Goal: Information Seeking & Learning: Learn about a topic

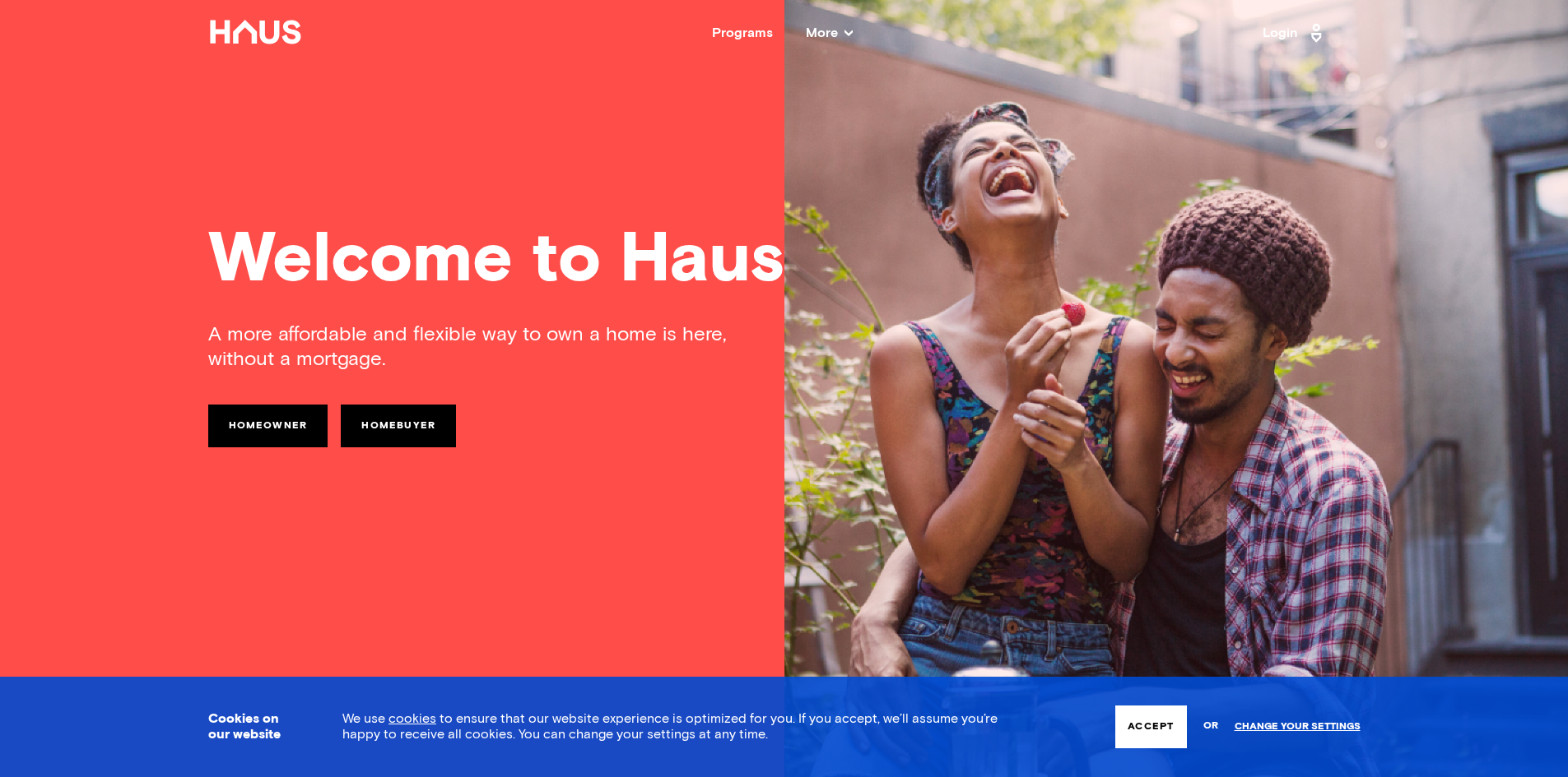
click at [1150, 729] on button "Accept" at bounding box center [1151, 726] width 71 height 43
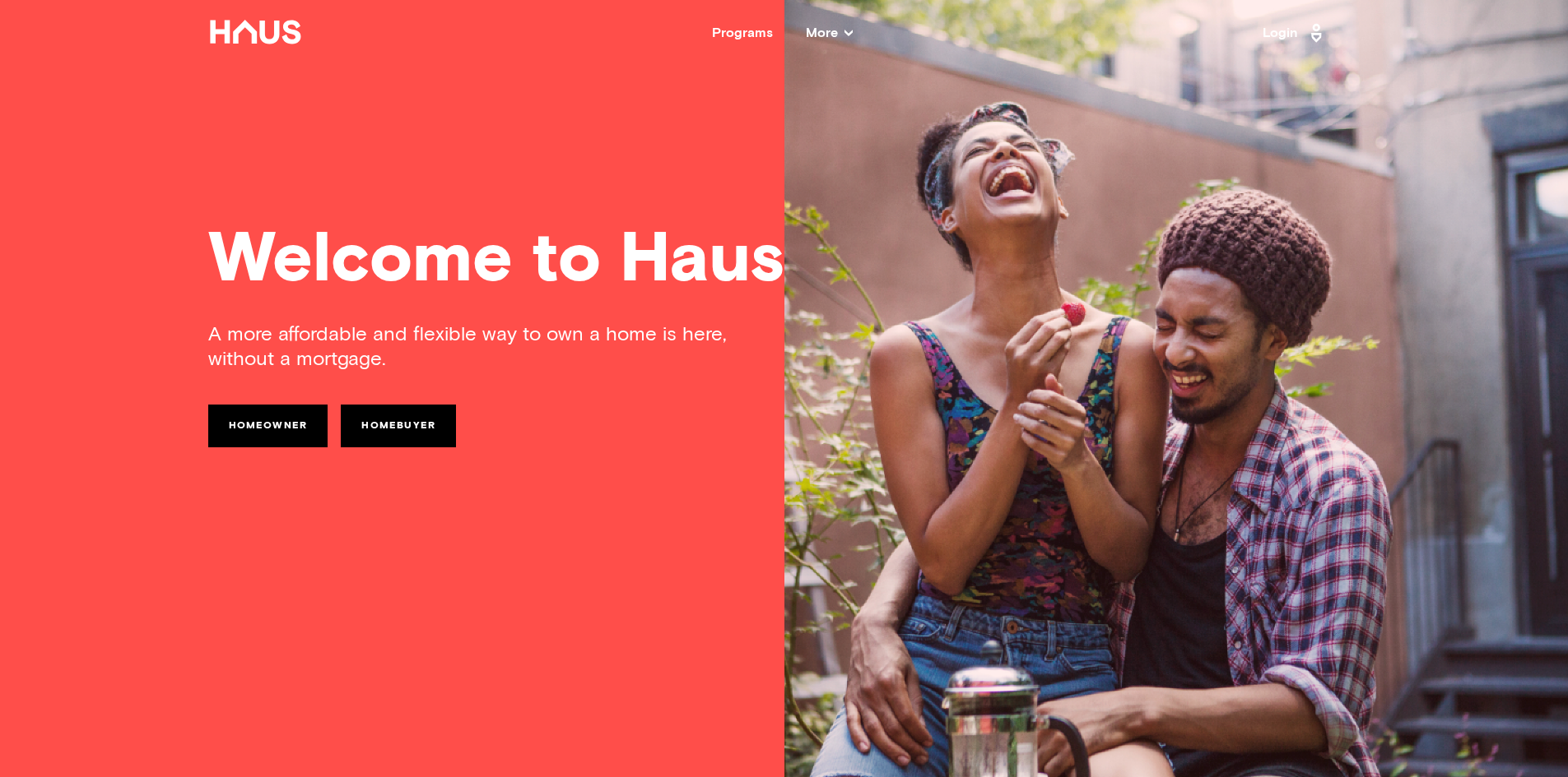
click at [848, 35] on icon at bounding box center [848, 32] width 9 height 7
click at [847, 36] on icon at bounding box center [848, 32] width 9 height 9
click at [855, 33] on div "Programs More Resources Testimonials FAQ About Us" at bounding box center [783, 33] width 961 height 13
click at [848, 32] on icon at bounding box center [848, 32] width 9 height 9
click at [845, 29] on icon at bounding box center [848, 32] width 9 height 9
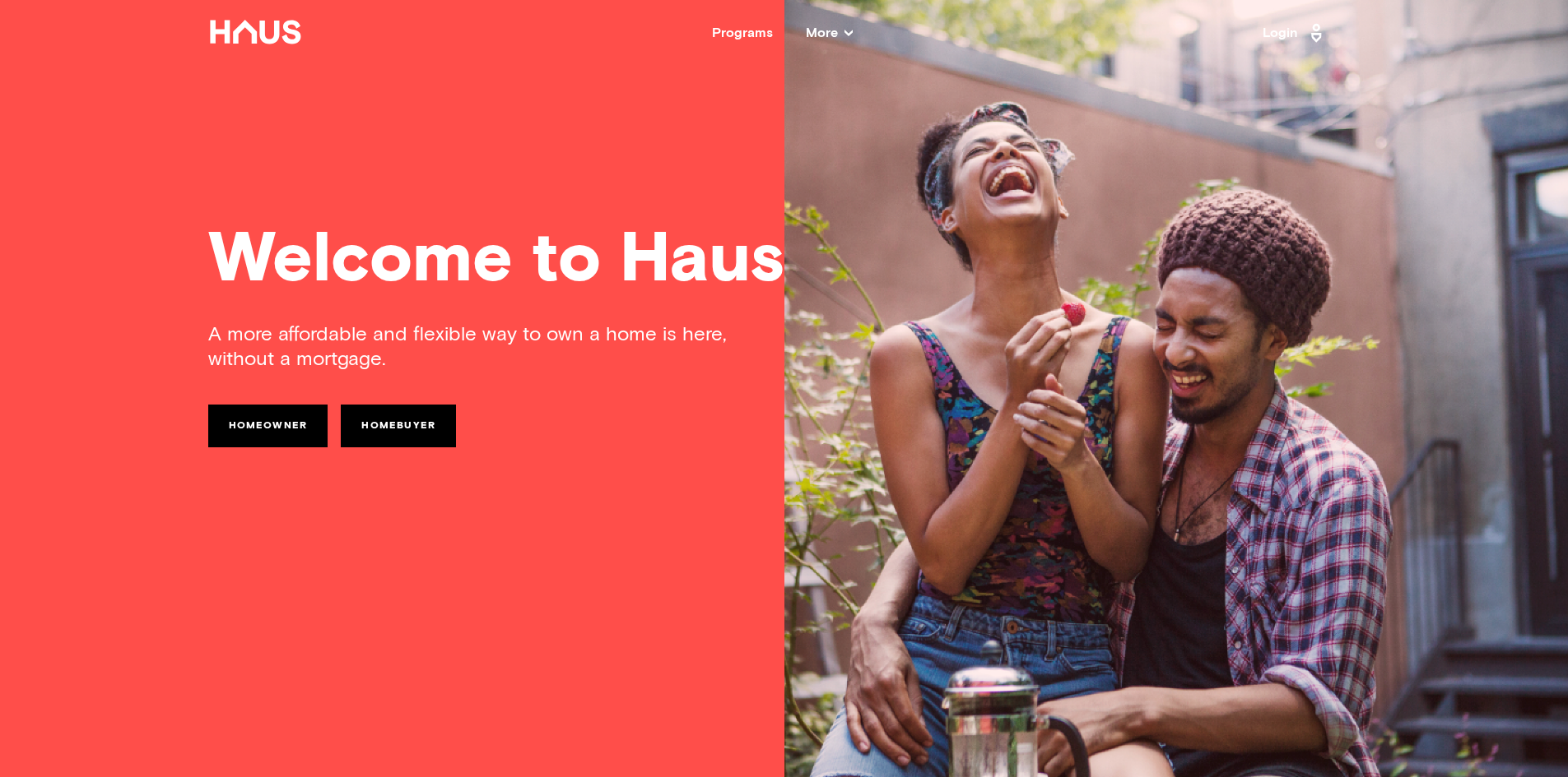
click at [1367, 229] on div "Welcome to Haus A more affordable and flexible way to own a home is here, witho…" at bounding box center [784, 388] width 1317 height 777
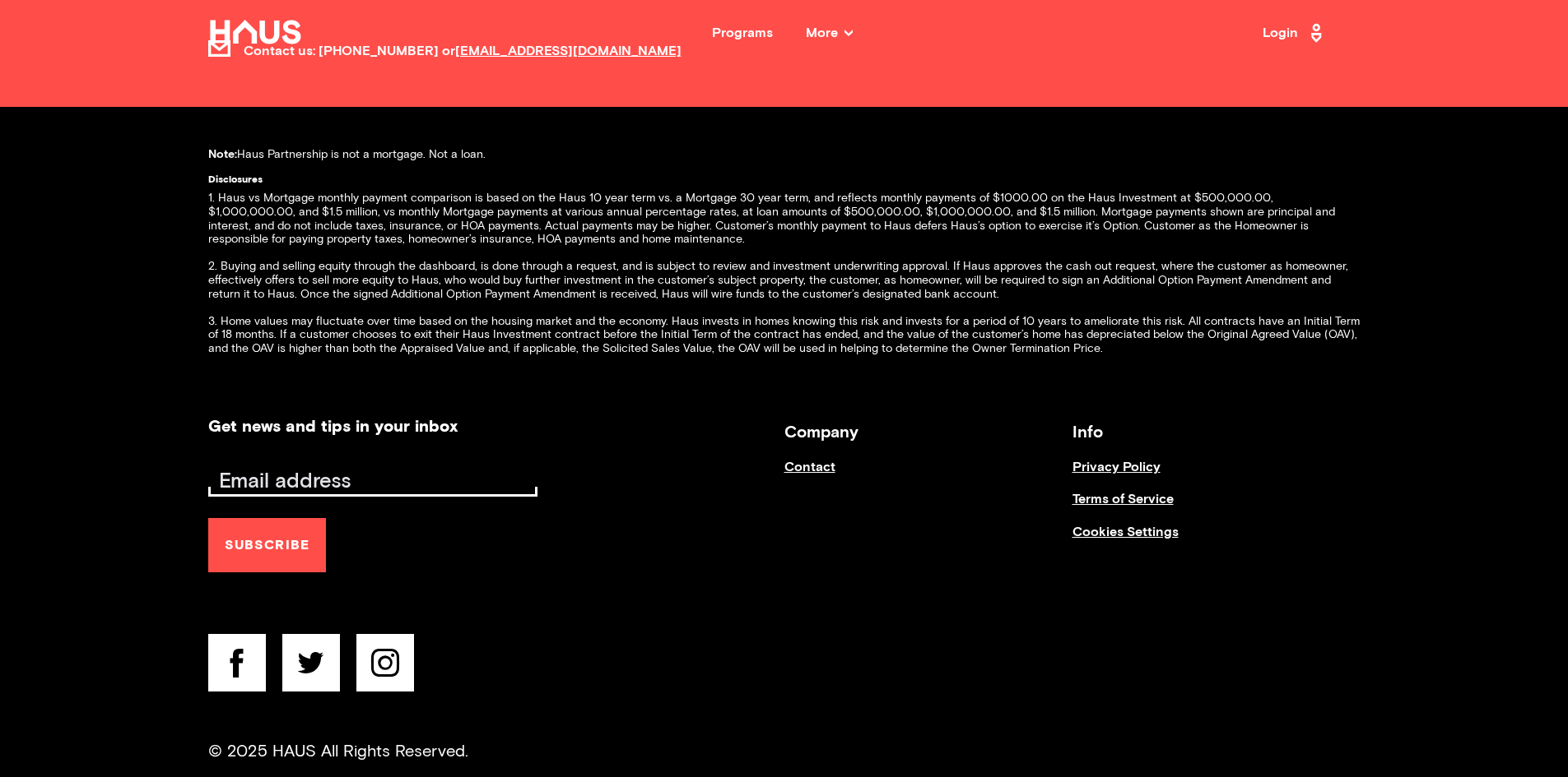
scroll to position [6702, 0]
